Goal: Task Accomplishment & Management: Complete application form

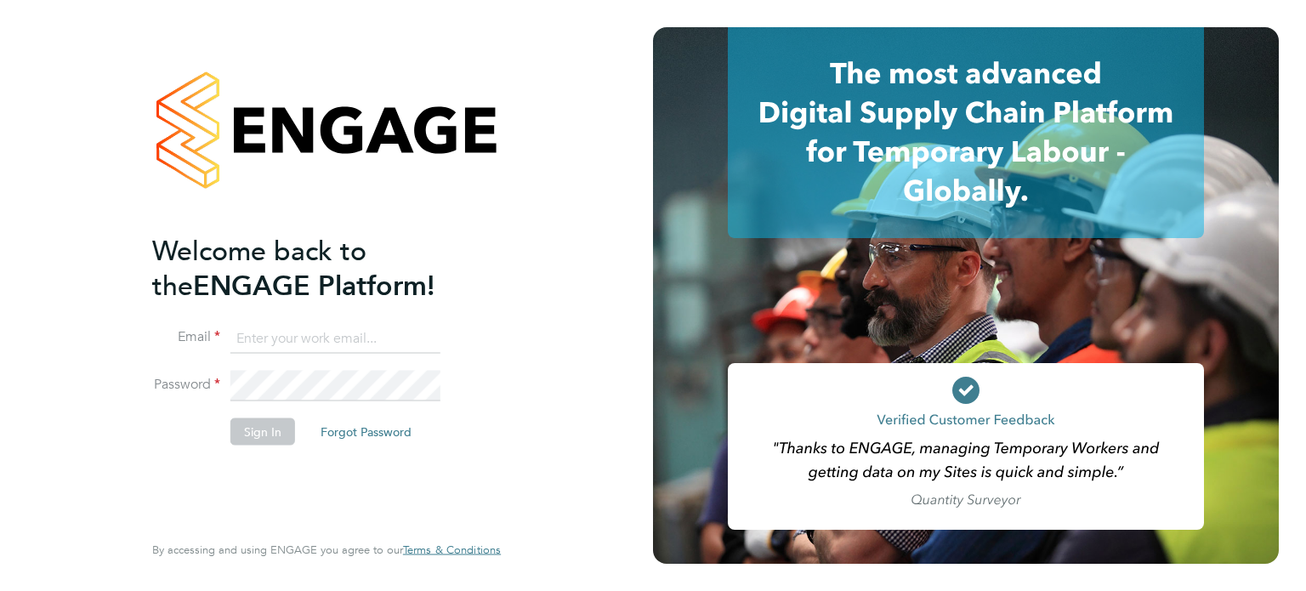
type input "john@falcongreen.co.uk"
click at [262, 431] on button "Sign In" at bounding box center [262, 430] width 65 height 27
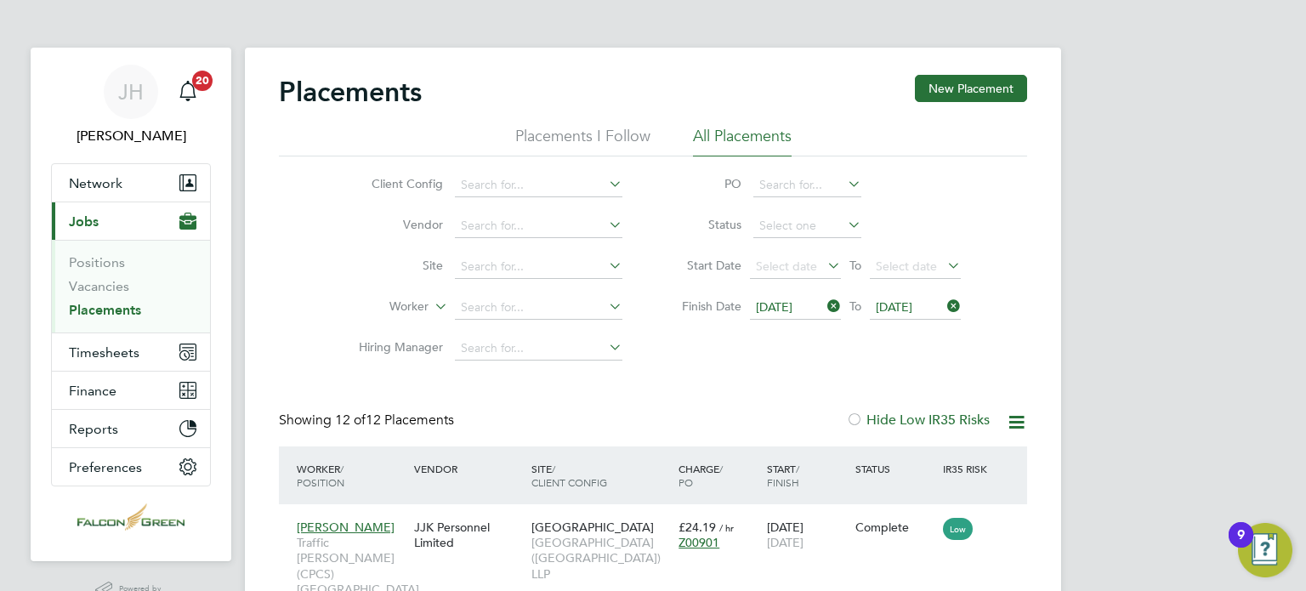
click at [78, 214] on span "Jobs" at bounding box center [84, 221] width 30 height 16
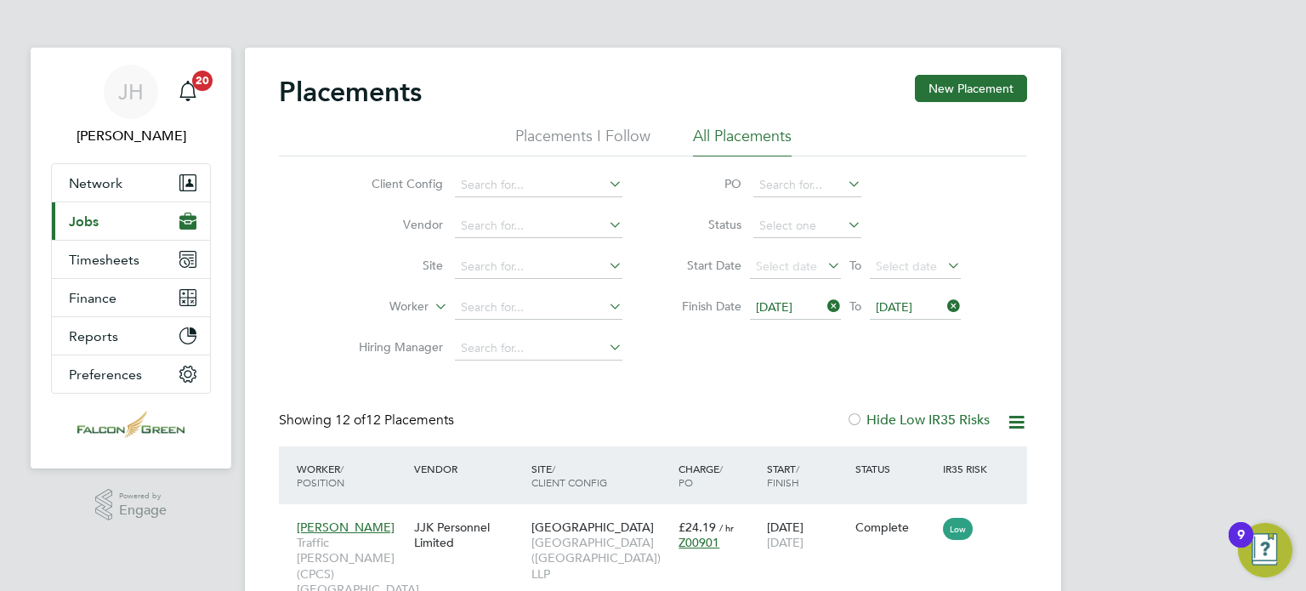
click at [88, 229] on button "Current page: Jobs" at bounding box center [131, 220] width 158 height 37
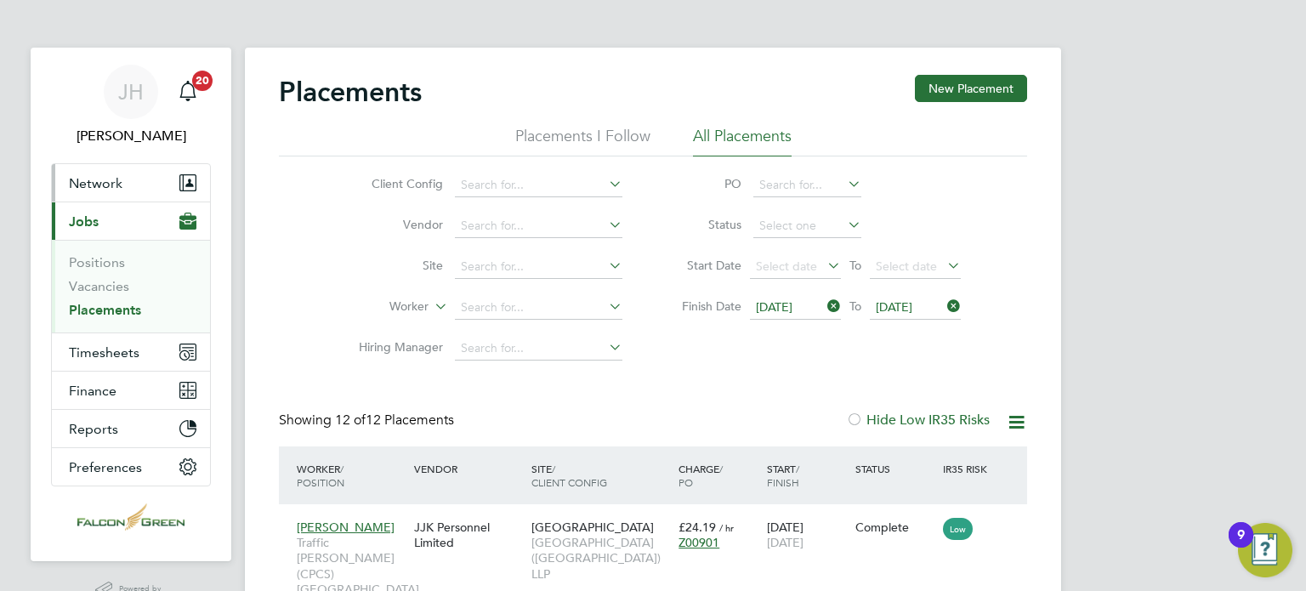
click at [117, 178] on span "Network" at bounding box center [96, 183] width 54 height 16
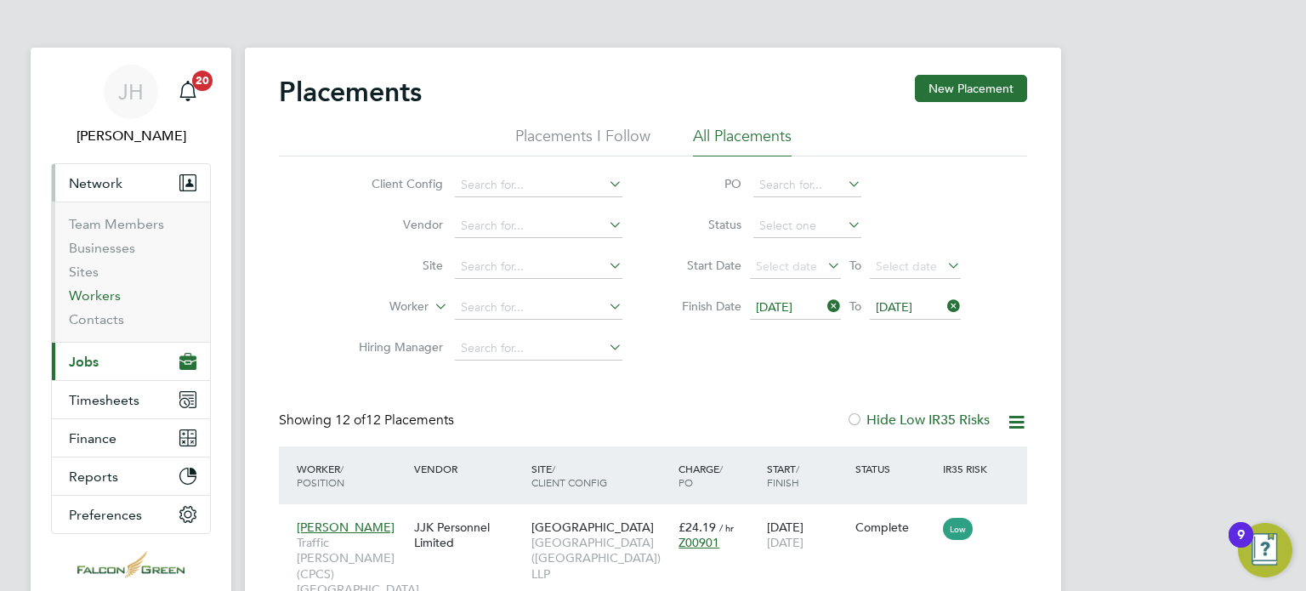
click at [92, 288] on link "Workers" at bounding box center [95, 295] width 52 height 16
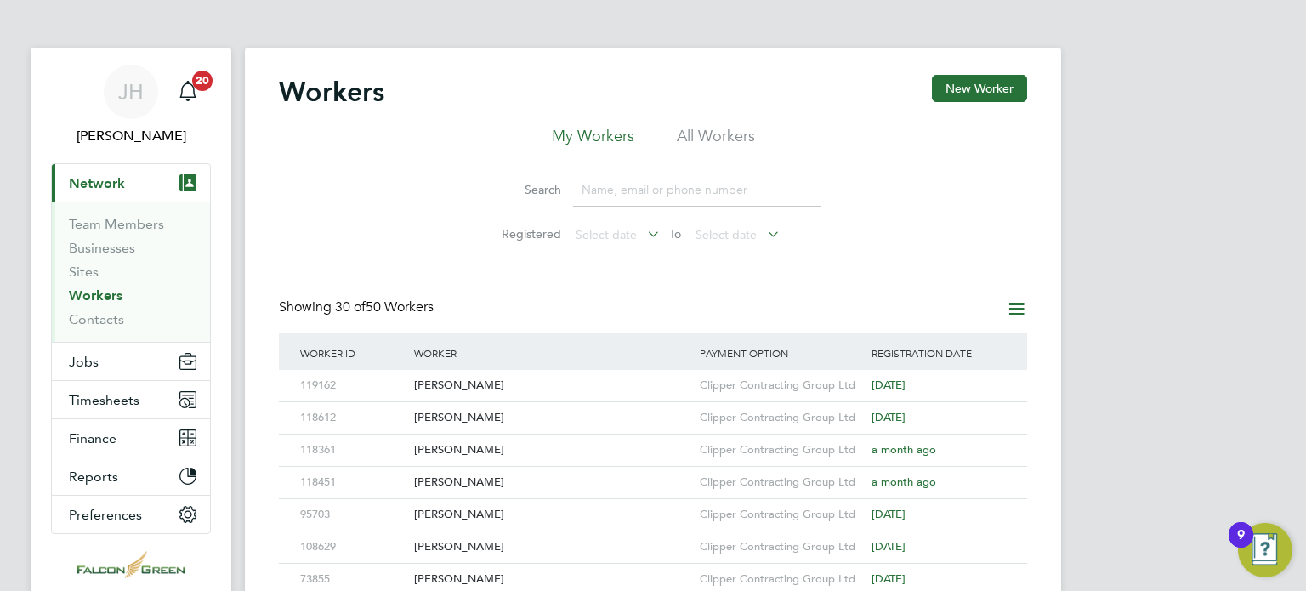
click at [411, 234] on div "Search Registered Select date To Select date" at bounding box center [653, 205] width 748 height 99
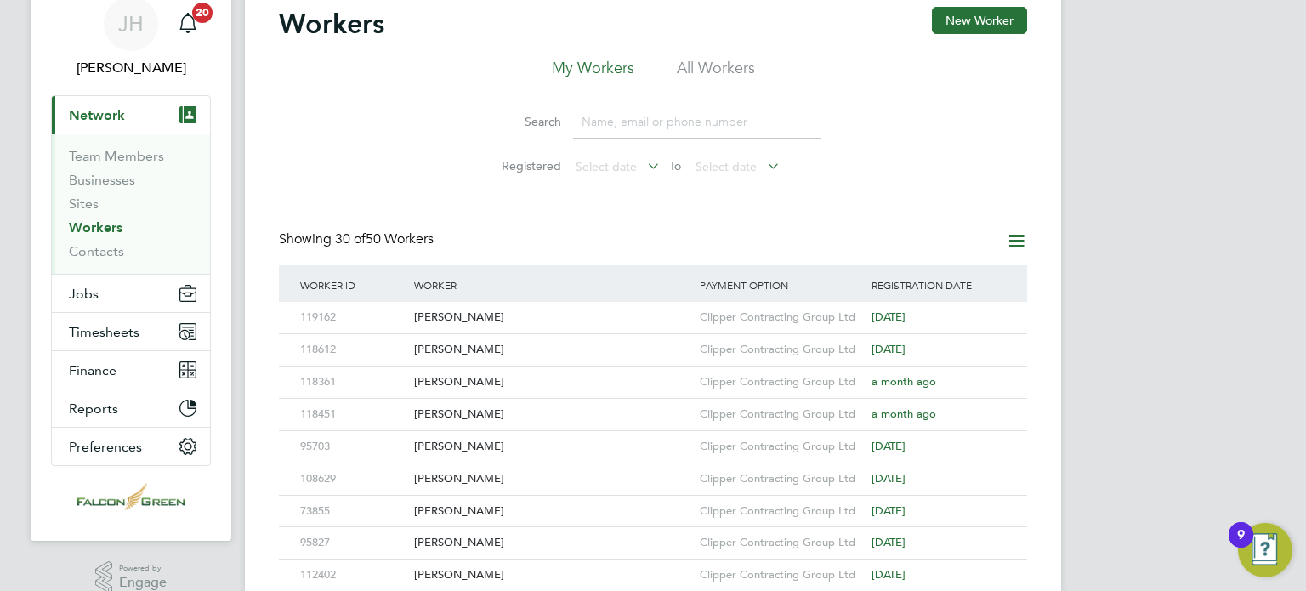
click at [705, 74] on li "All Workers" at bounding box center [716, 73] width 78 height 31
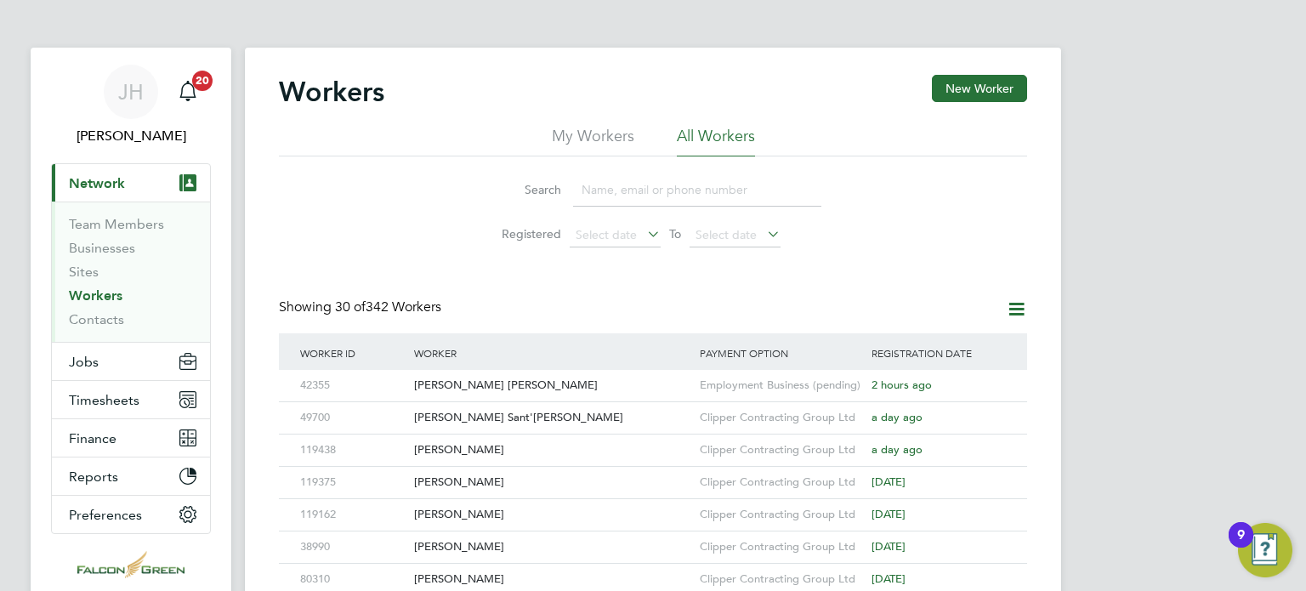
click at [333, 239] on div "Search Registered Select date To Select date" at bounding box center [653, 205] width 748 height 99
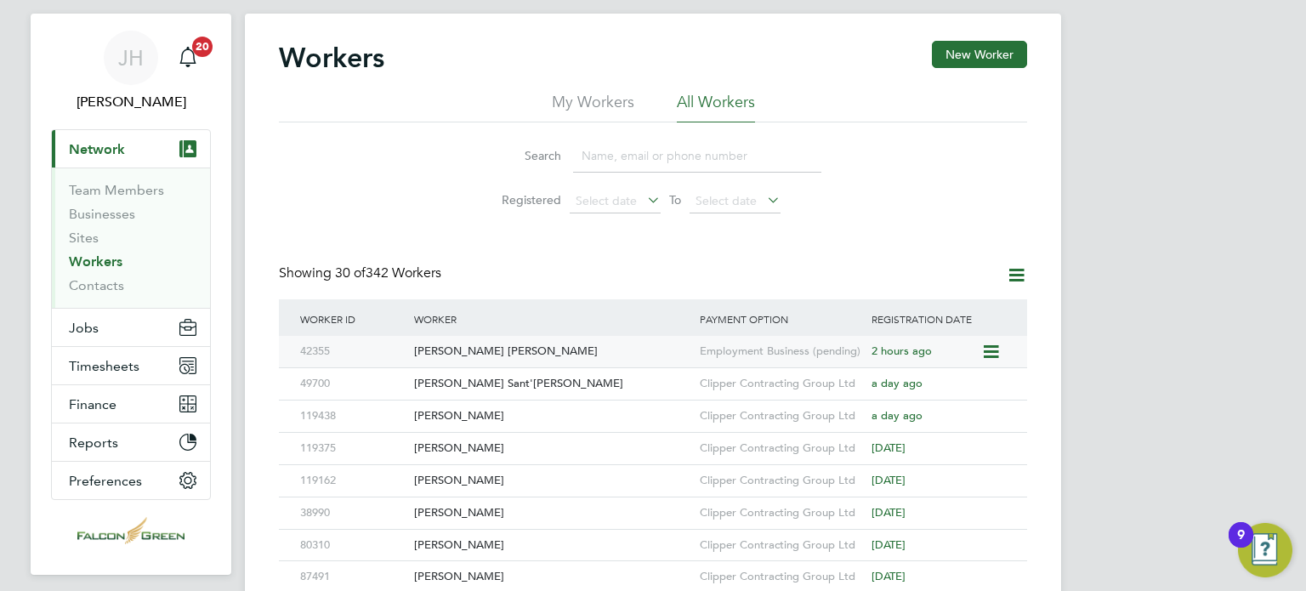
click at [457, 360] on div "[PERSON_NAME] [PERSON_NAME]" at bounding box center [553, 351] width 286 height 31
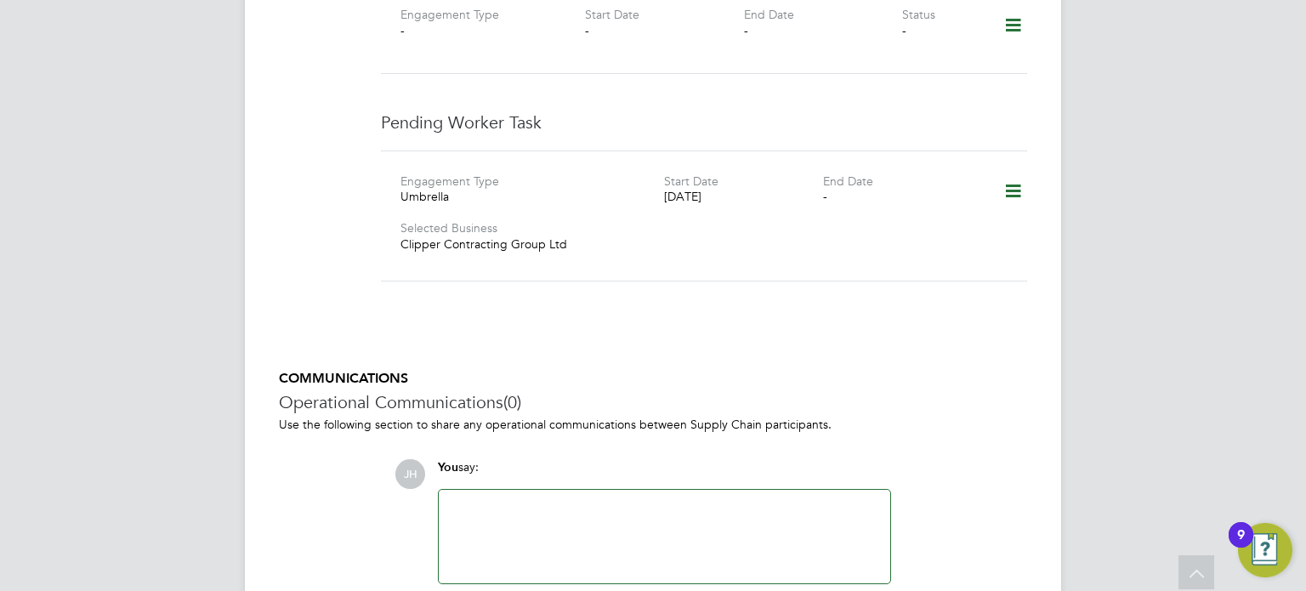
scroll to position [1258, 0]
click at [1008, 174] on icon at bounding box center [1013, 193] width 30 height 39
click at [976, 250] on li "Delete" at bounding box center [987, 249] width 65 height 24
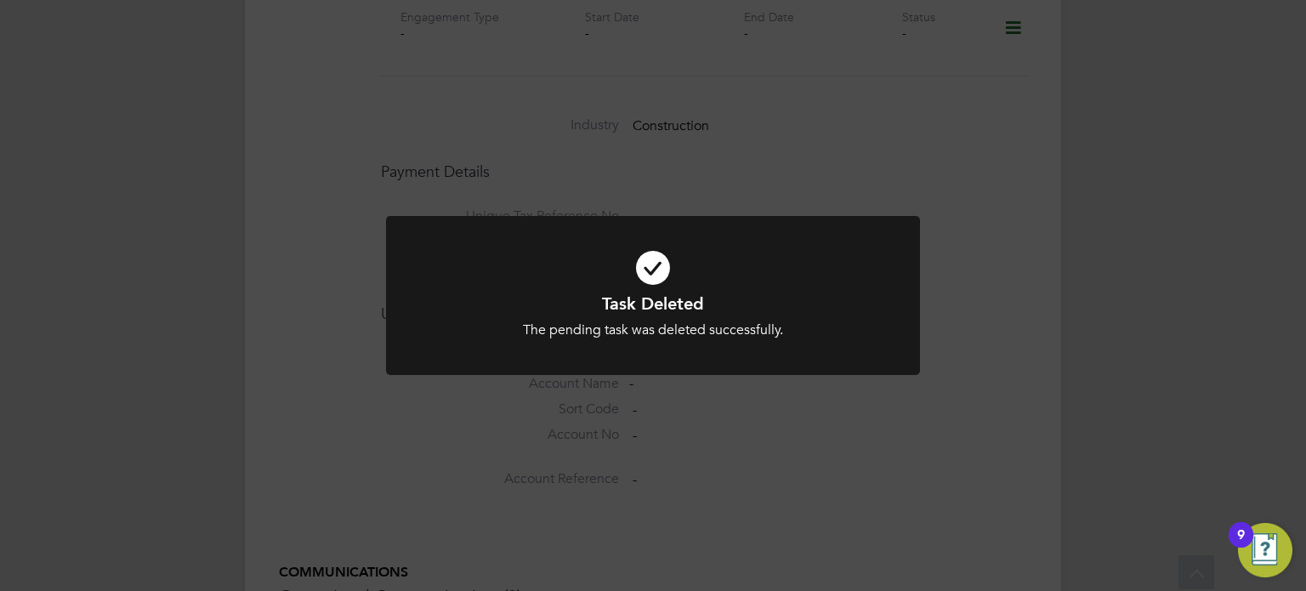
click at [928, 179] on div "Task Deleted The pending task was deleted successfully. Cancel Okay" at bounding box center [653, 295] width 1306 height 591
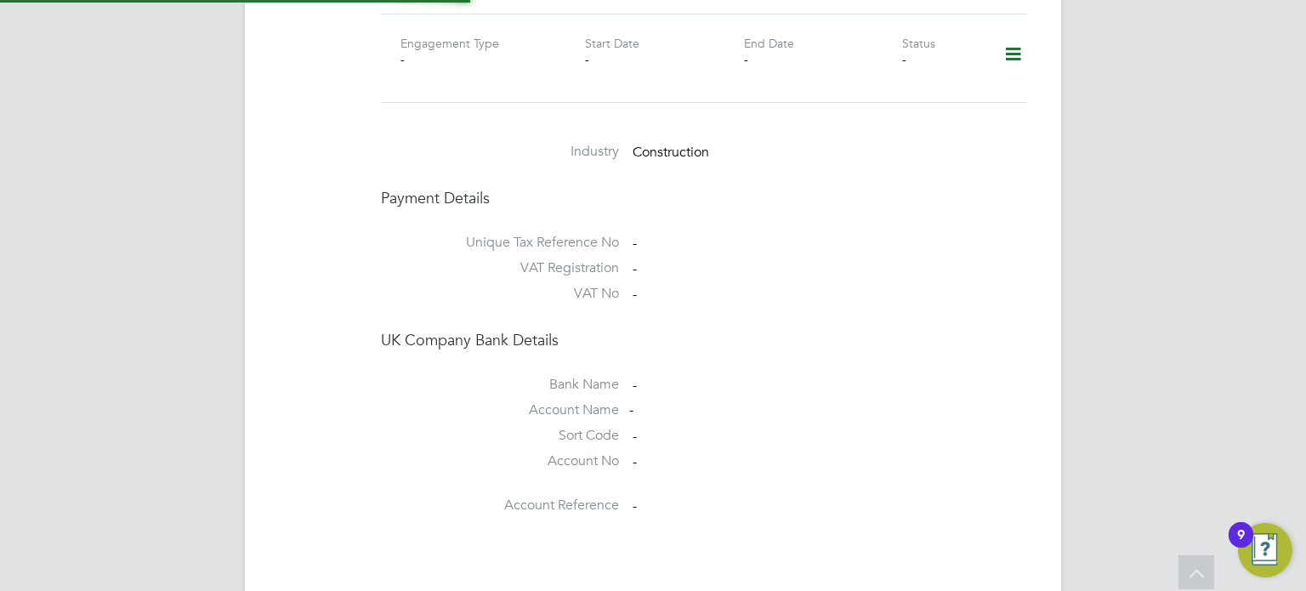
scroll to position [1224, 0]
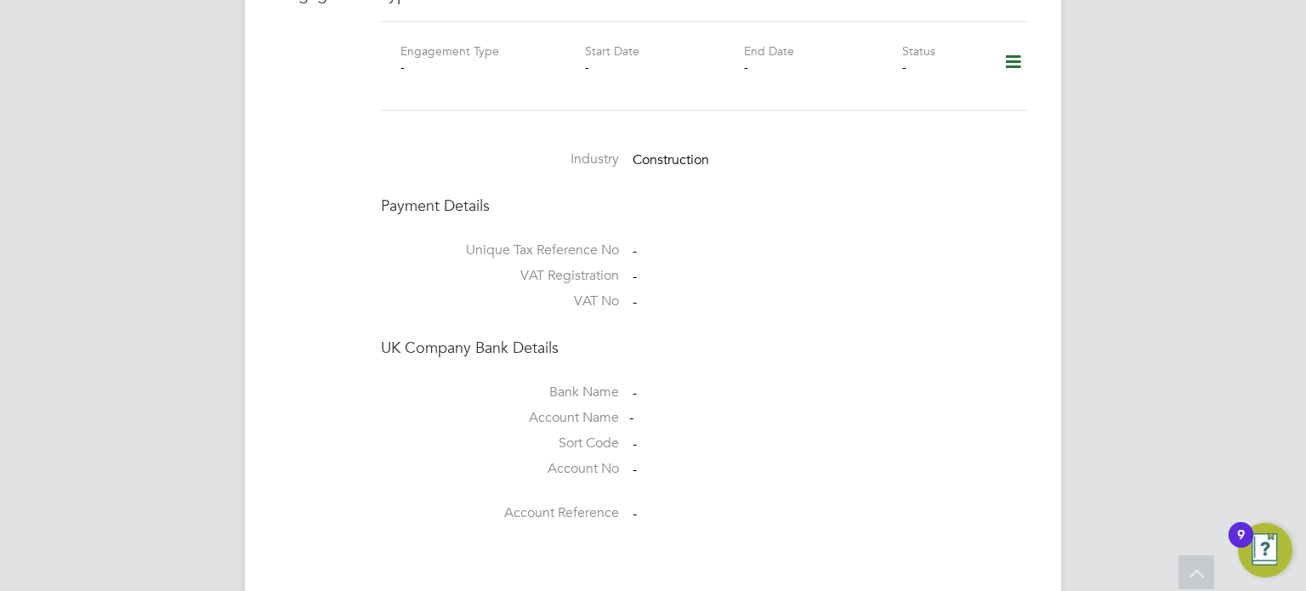
click at [1010, 43] on icon at bounding box center [1013, 62] width 30 height 39
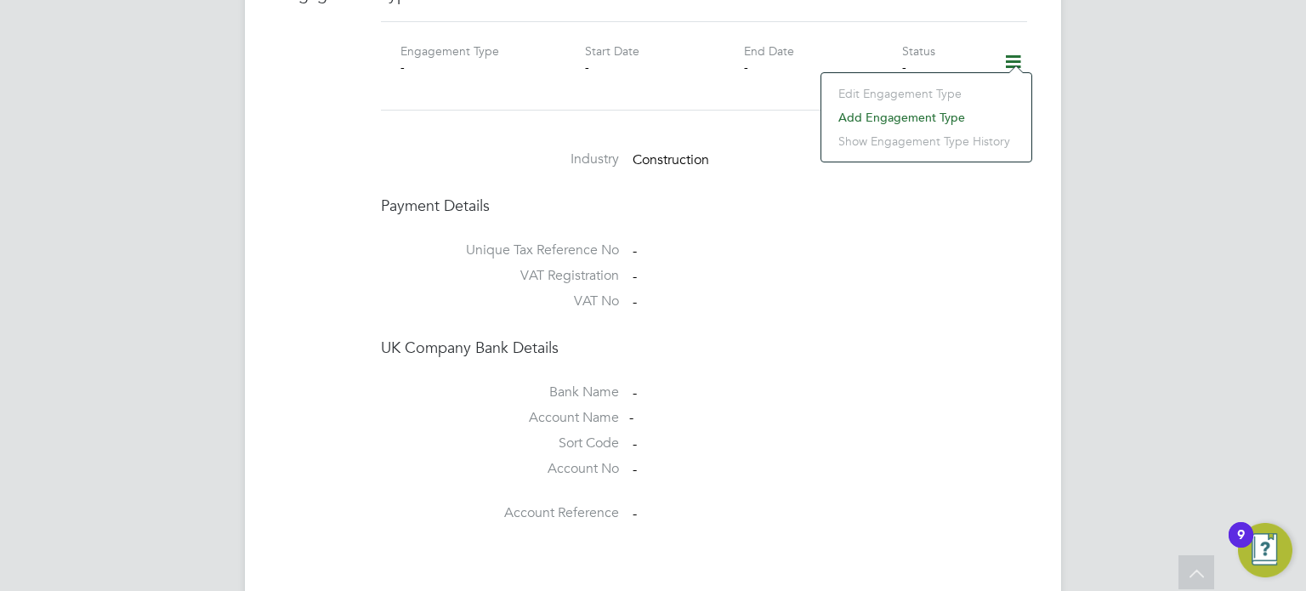
click at [892, 115] on li "Add Engagement Type" at bounding box center [926, 117] width 193 height 24
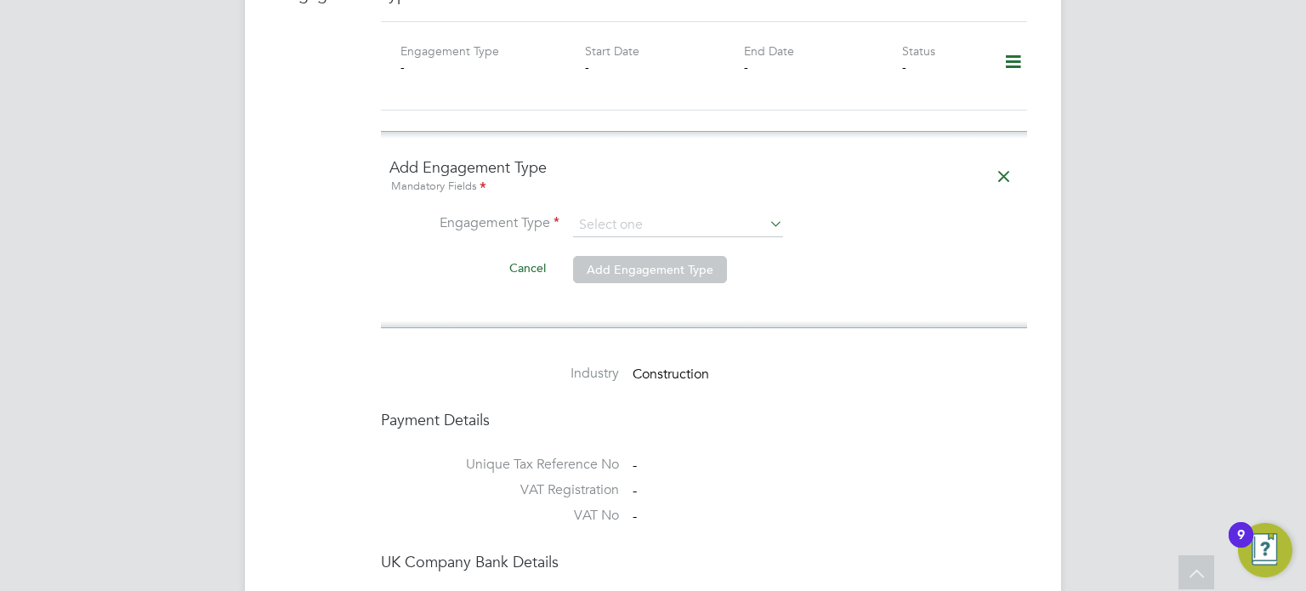
click at [634, 194] on ng-form "Add Engagement Type Mandatory Fields Engagement Type Cancel Add Engagement Type" at bounding box center [703, 229] width 629 height 145
click at [601, 298] on li "Umbrella" at bounding box center [678, 304] width 211 height 25
type input "Umbrella"
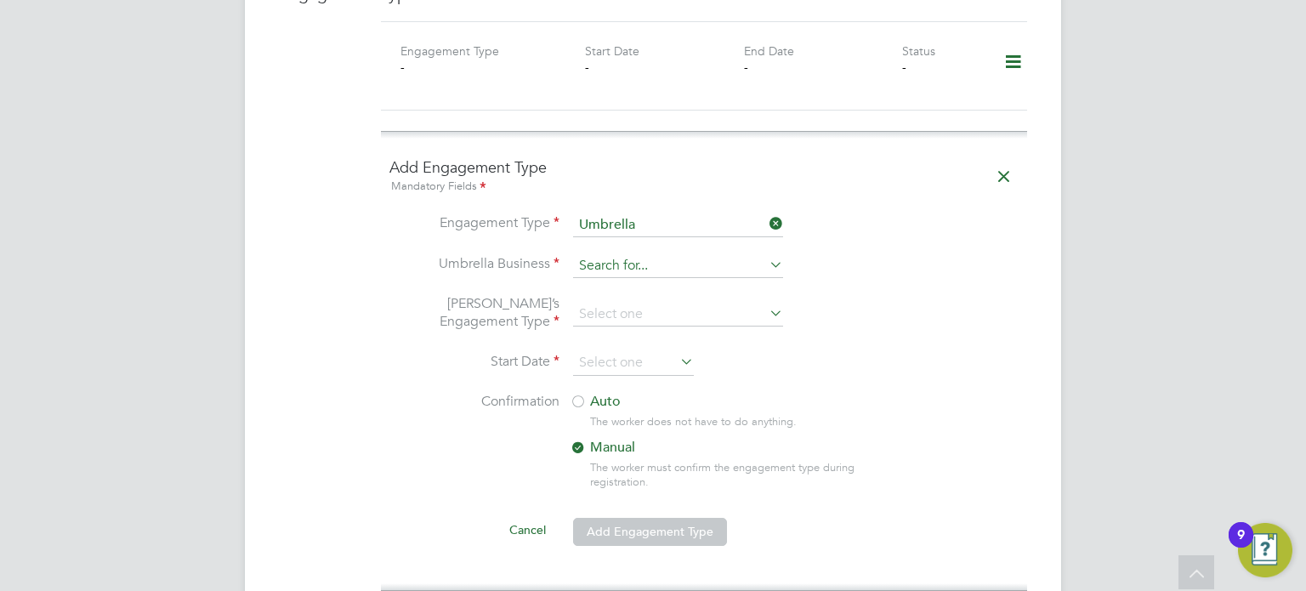
click at [596, 254] on input at bounding box center [678, 266] width 210 height 24
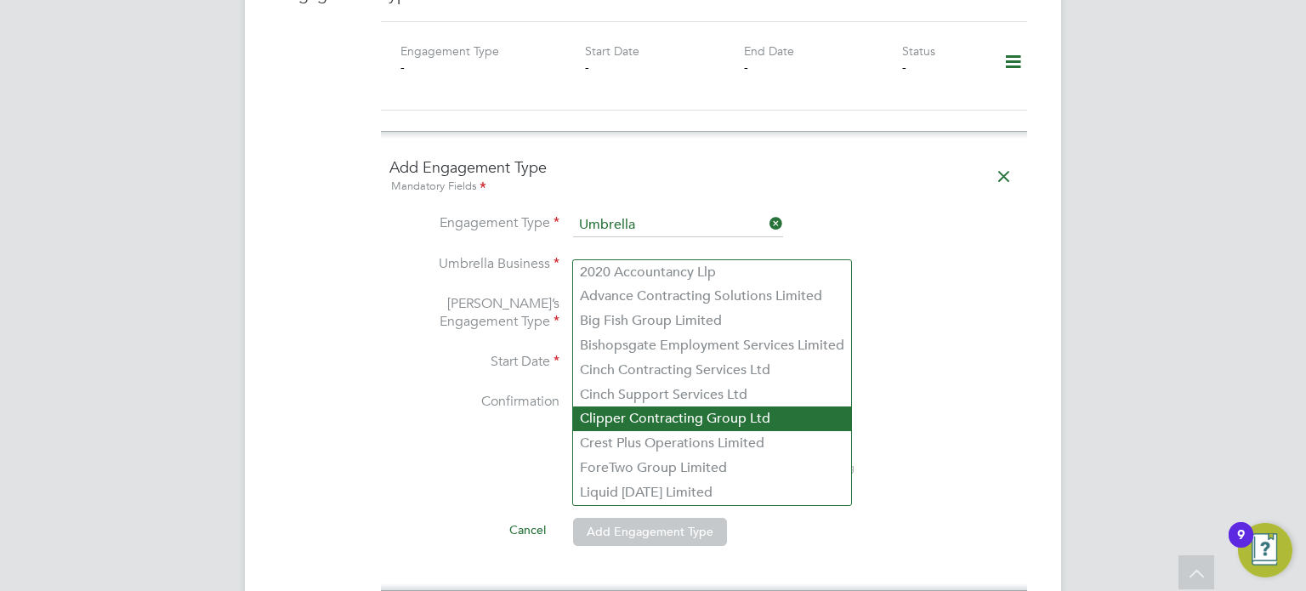
click at [596, 428] on li "Clipper Contracting Group Ltd" at bounding box center [712, 418] width 278 height 25
type input "Clipper Contracting Group Ltd"
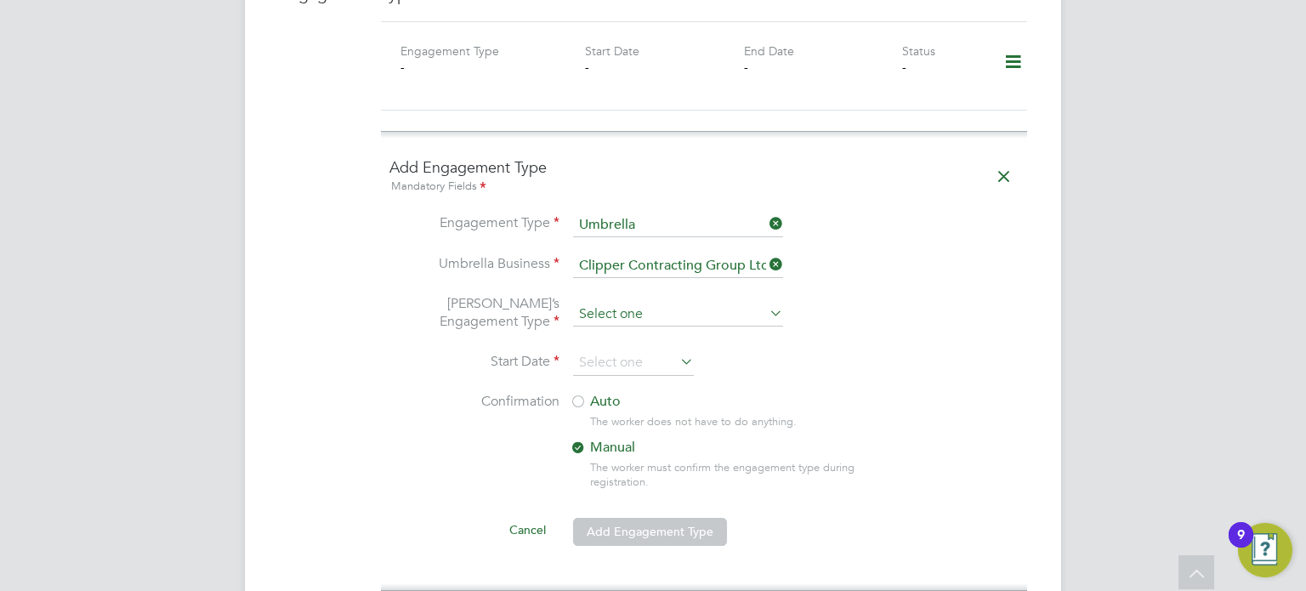
click at [602, 303] on input at bounding box center [678, 315] width 210 height 24
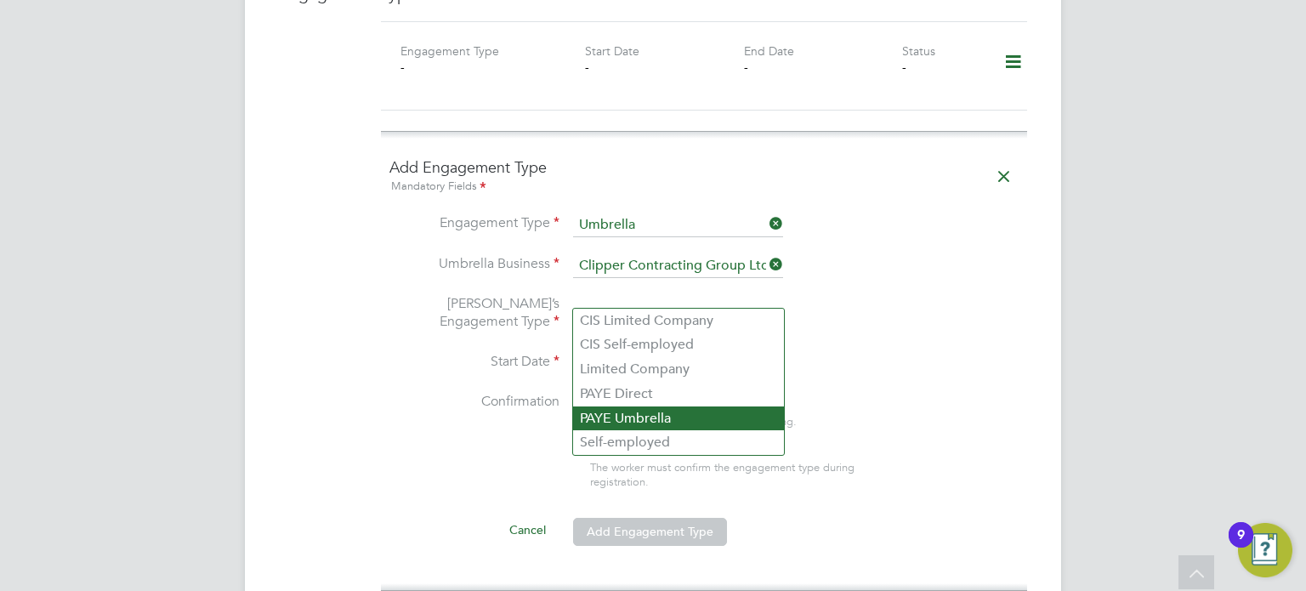
click at [616, 421] on li "PAYE Umbrella" at bounding box center [678, 418] width 211 height 25
type input "PAYE Umbrella"
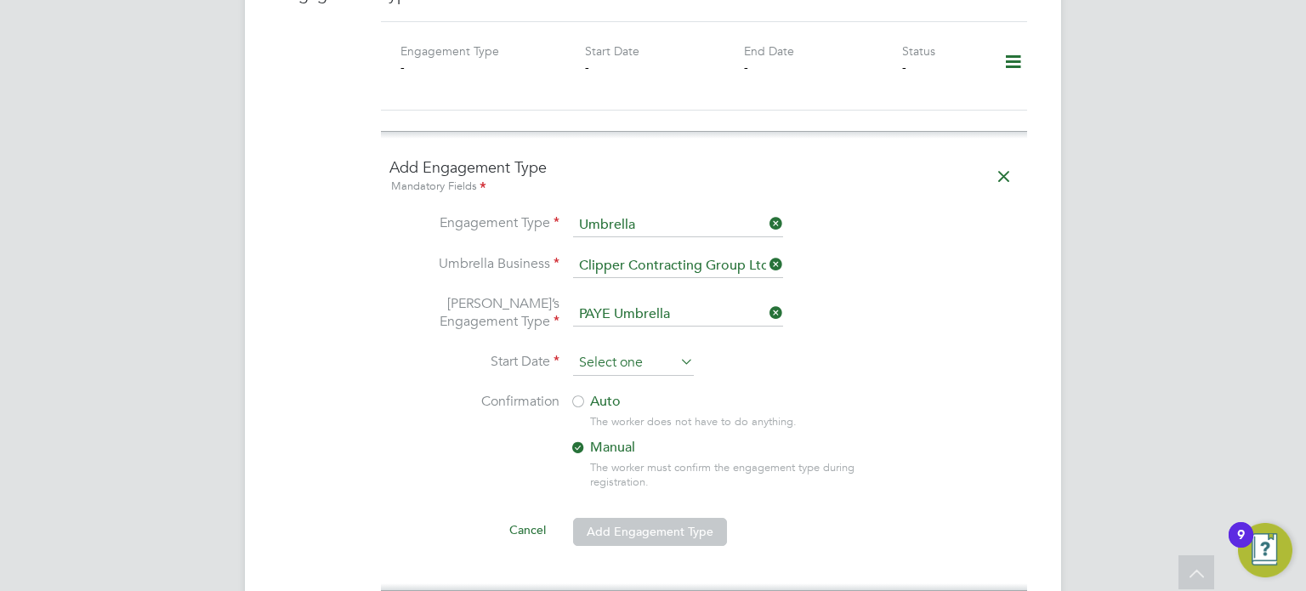
click at [604, 350] on input at bounding box center [633, 363] width 121 height 26
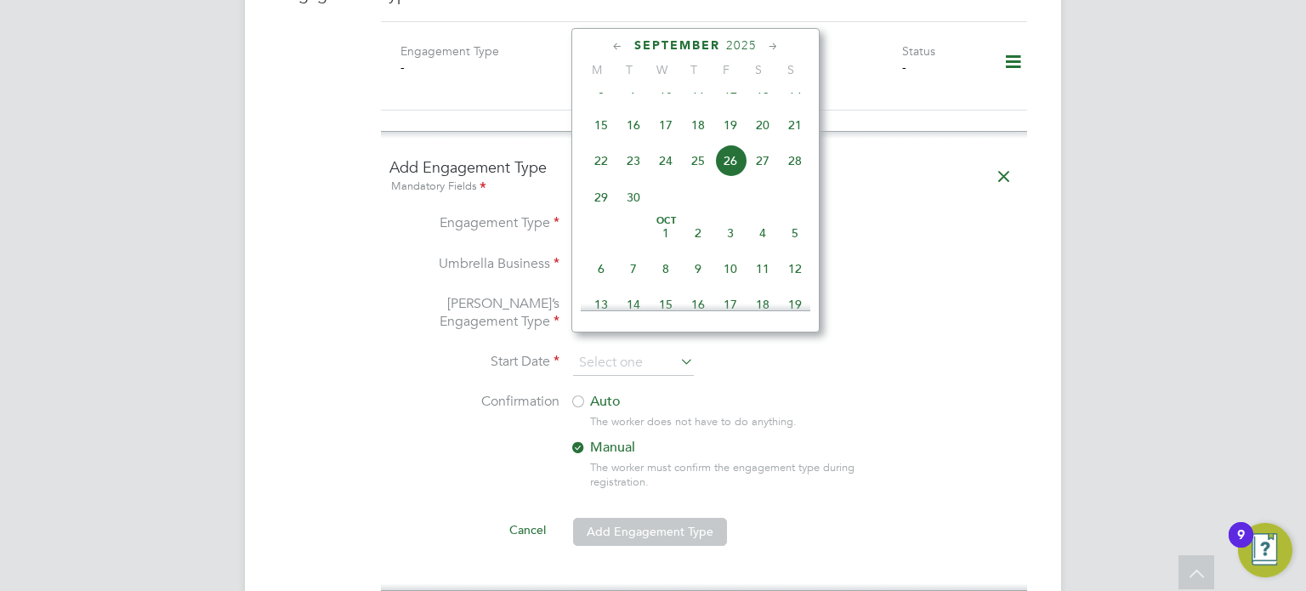
click at [699, 177] on span "25" at bounding box center [698, 161] width 32 height 32
type input "25 Sep 2025"
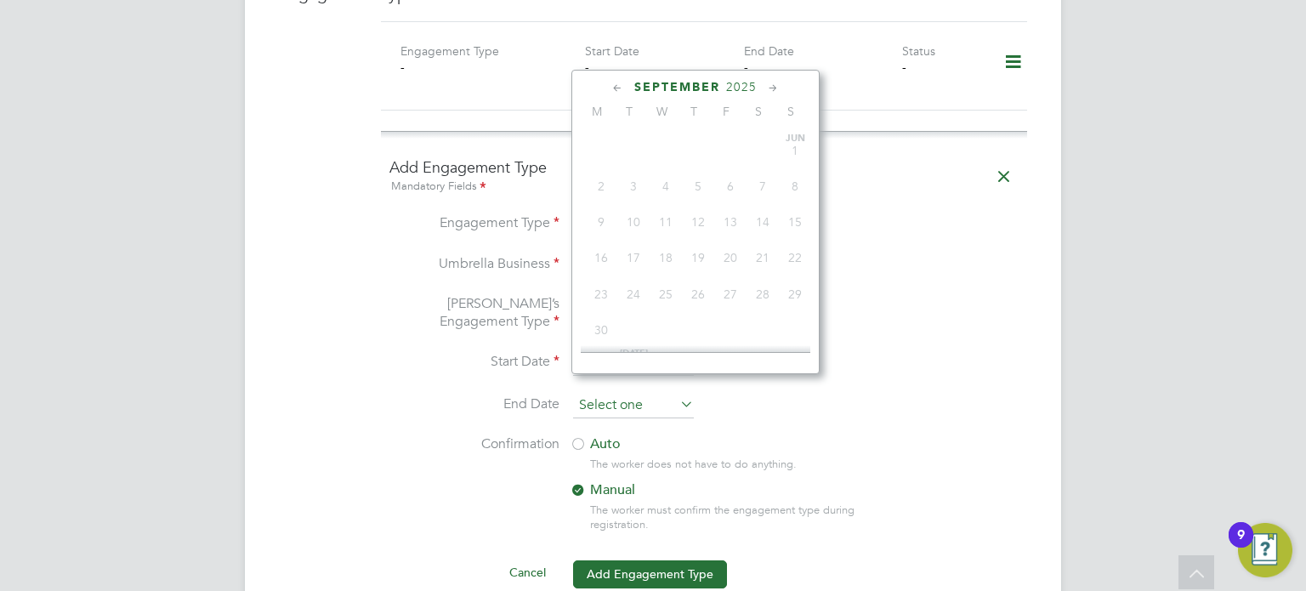
click at [608, 393] on input at bounding box center [633, 406] width 121 height 26
click at [771, 82] on icon at bounding box center [773, 88] width 16 height 19
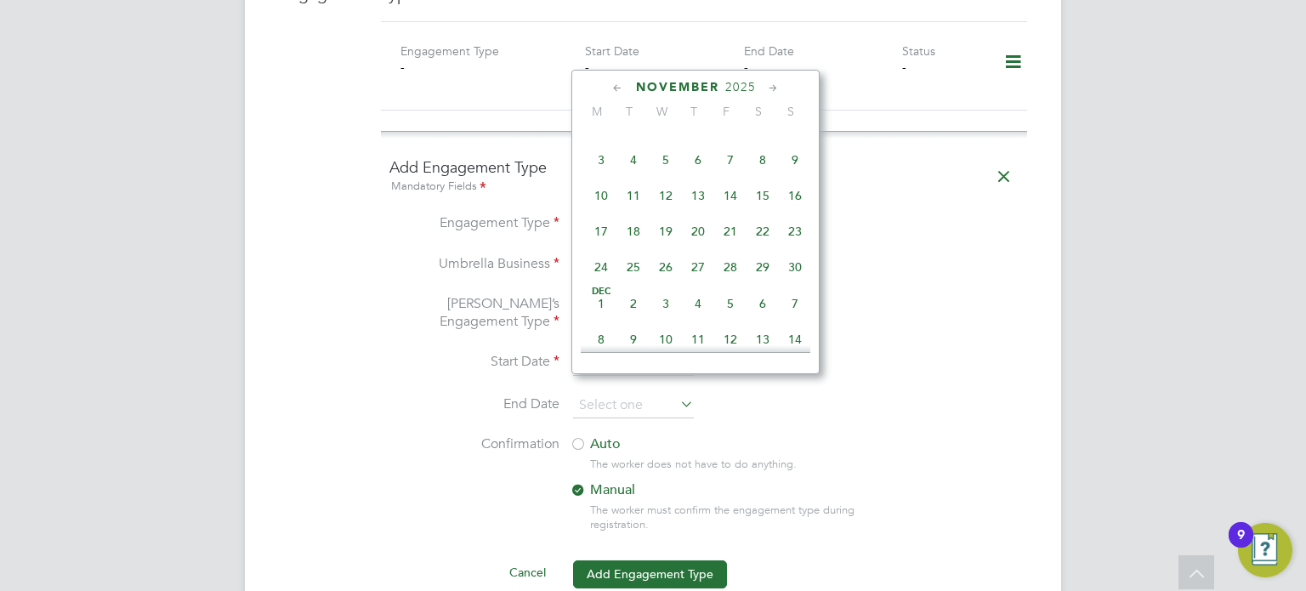
click at [771, 82] on icon at bounding box center [773, 88] width 16 height 19
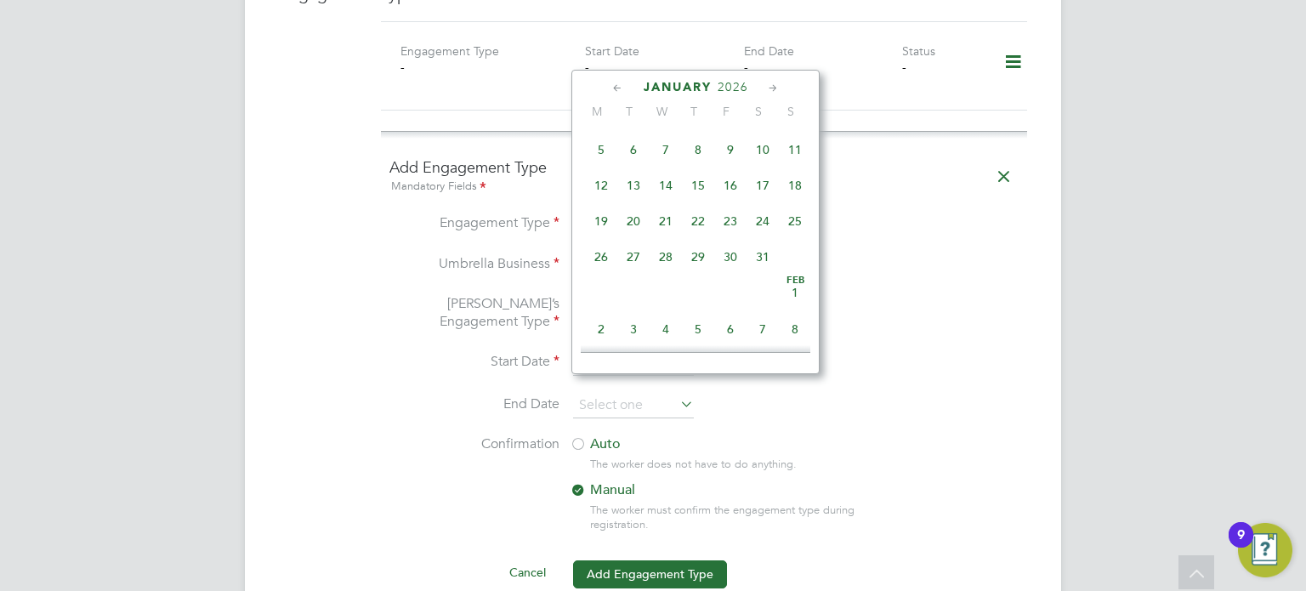
click at [771, 82] on icon at bounding box center [773, 88] width 16 height 19
click at [755, 268] on span "28" at bounding box center [762, 251] width 32 height 32
type input "28 Feb 2026"
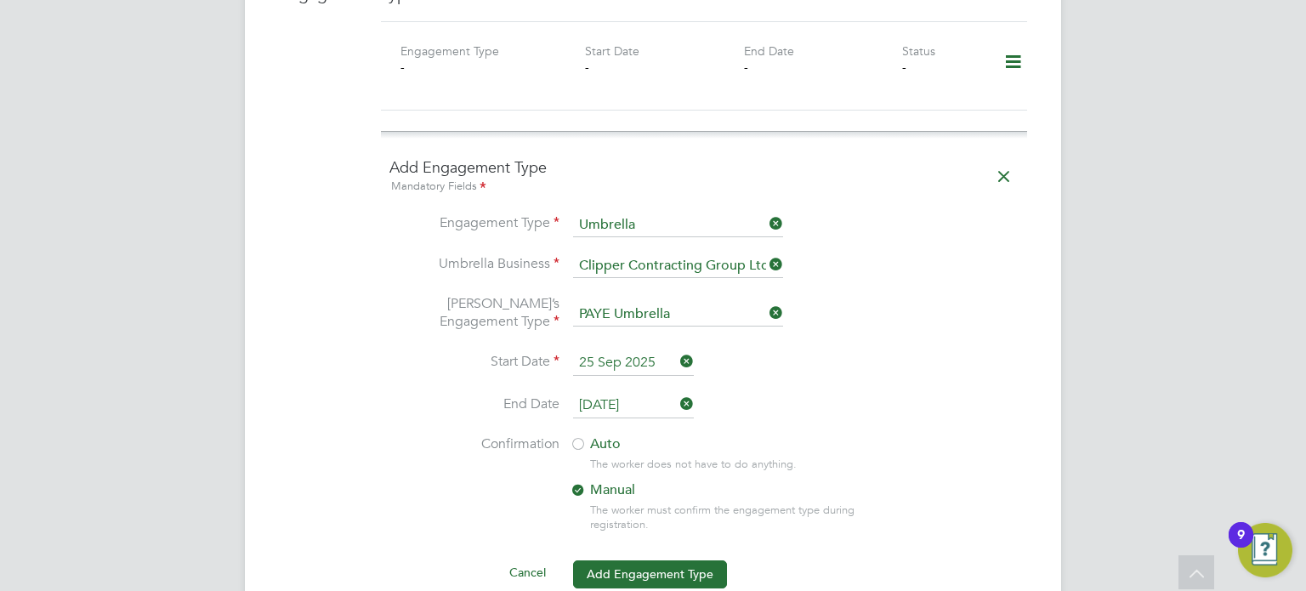
click at [595, 435] on label "Auto" at bounding box center [723, 444] width 306 height 18
click at [459, 441] on li "Confirmation Auto The worker does not have to do anything. Manual The worker mu…" at bounding box center [703, 496] width 629 height 123
click at [617, 560] on button "Add Engagement Type" at bounding box center [650, 573] width 154 height 27
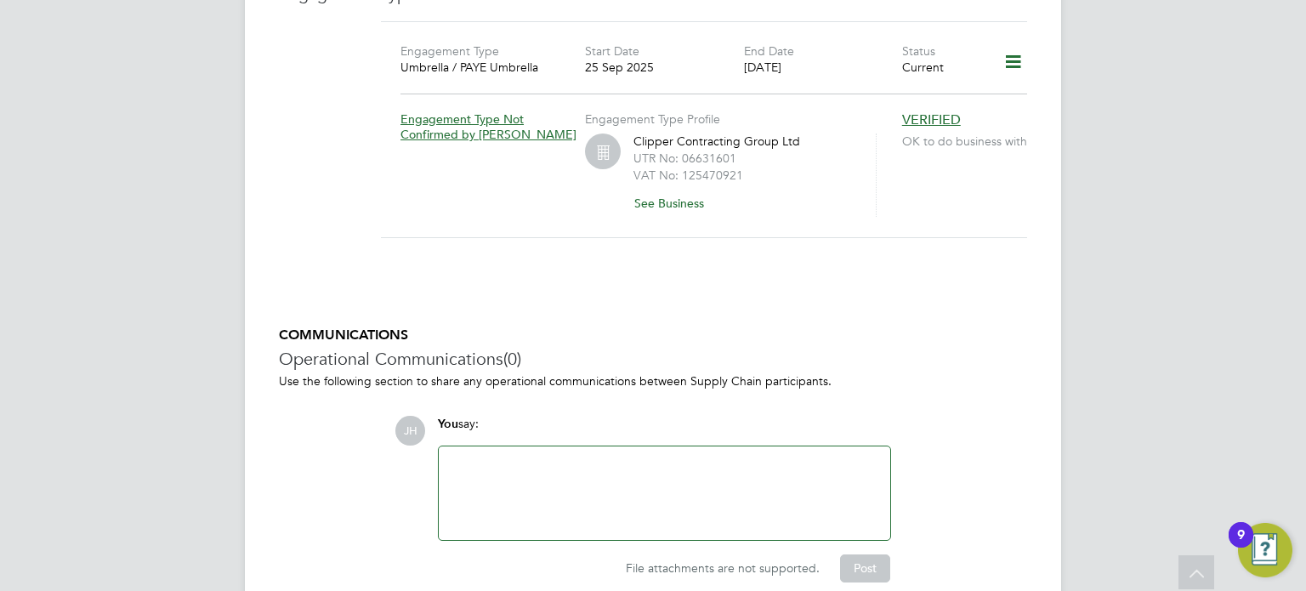
click at [466, 456] on div at bounding box center [664, 492] width 431 height 73
click at [869, 554] on button "Post" at bounding box center [865, 567] width 50 height 27
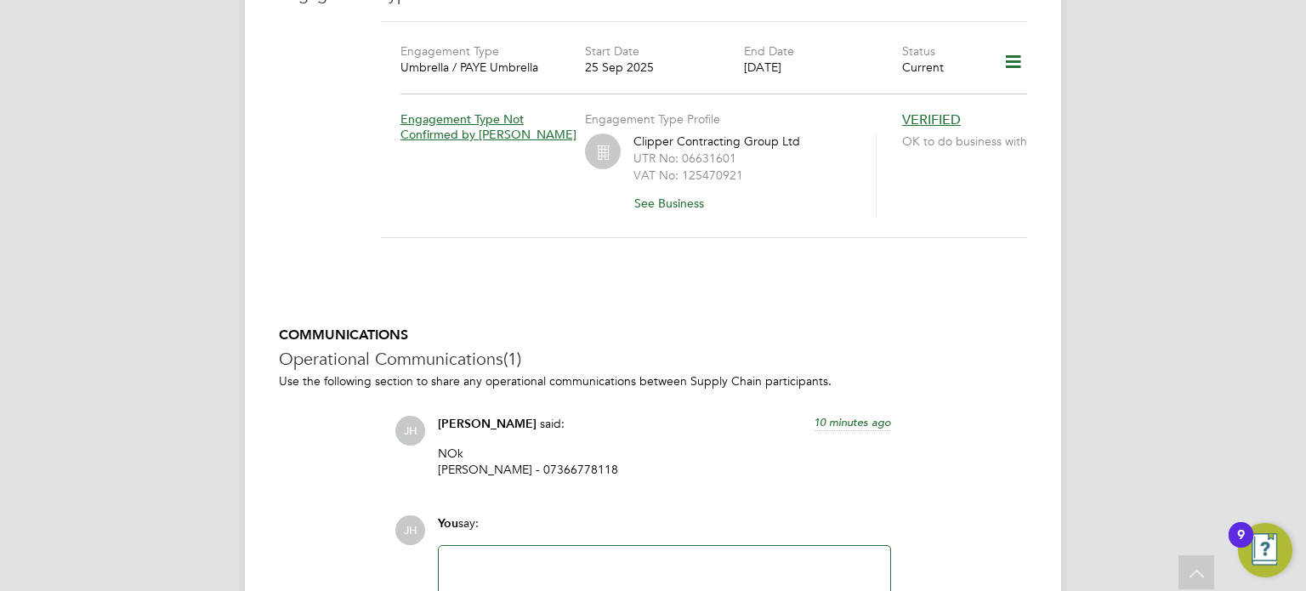
click at [405, 218] on div "Engagement Type Umbrella / PAYE Umbrella Start Date 25 Sep 2025 End Date 28 Feb…" at bounding box center [704, 140] width 646 height 238
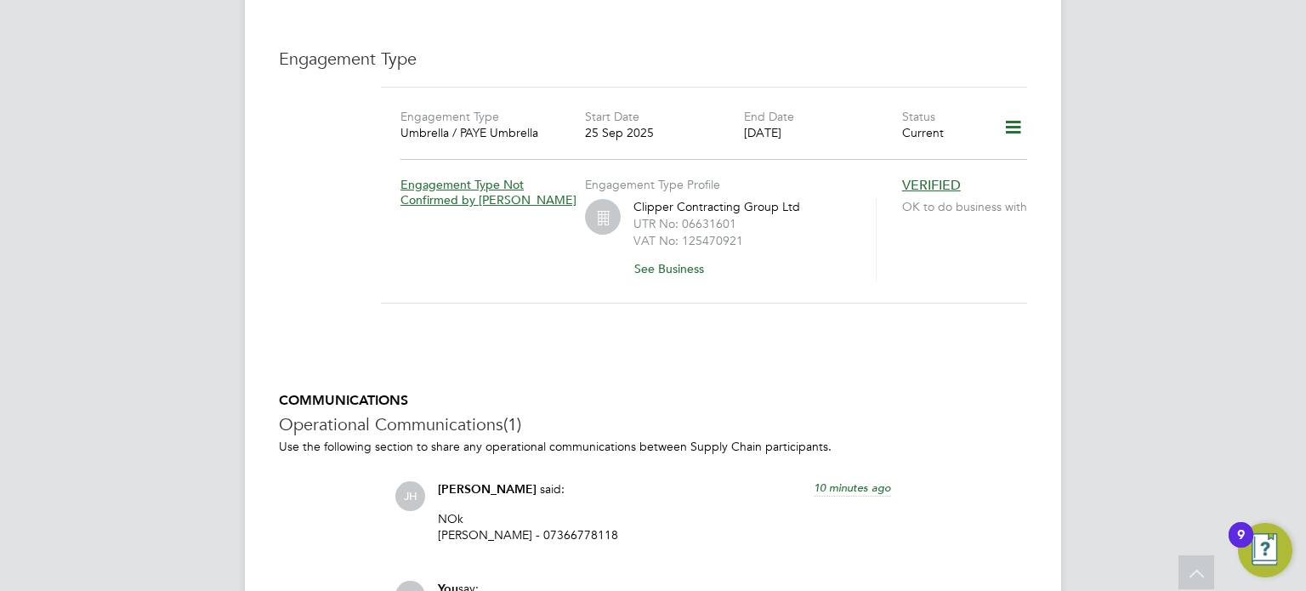
scroll to position [1156, 0]
click at [333, 189] on div "Engagement Type Engagement Type Umbrella / PAYE Umbrella Start Date 25 Sep 2025…" at bounding box center [653, 188] width 748 height 277
